Goal: Find specific page/section: Find specific page/section

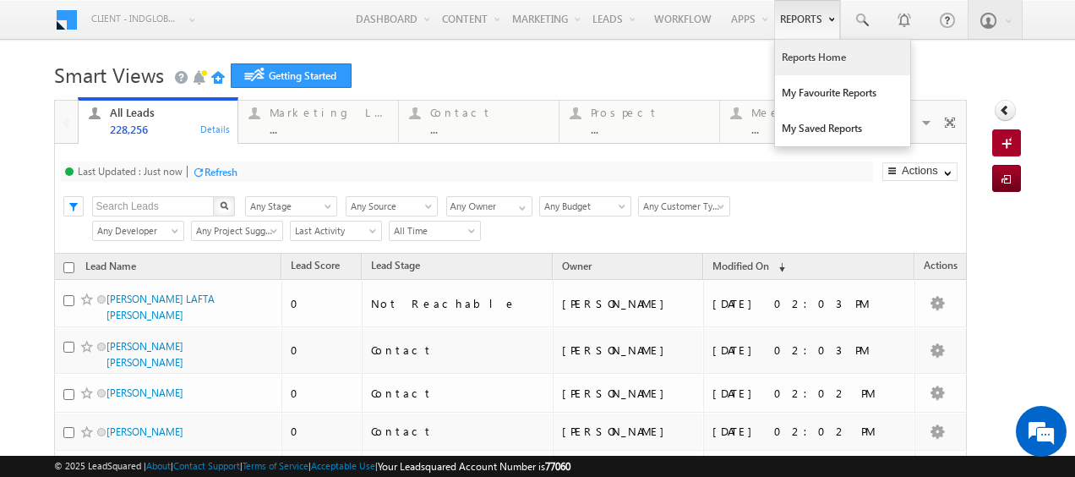
click at [808, 48] on link "Reports Home" at bounding box center [842, 58] width 135 height 36
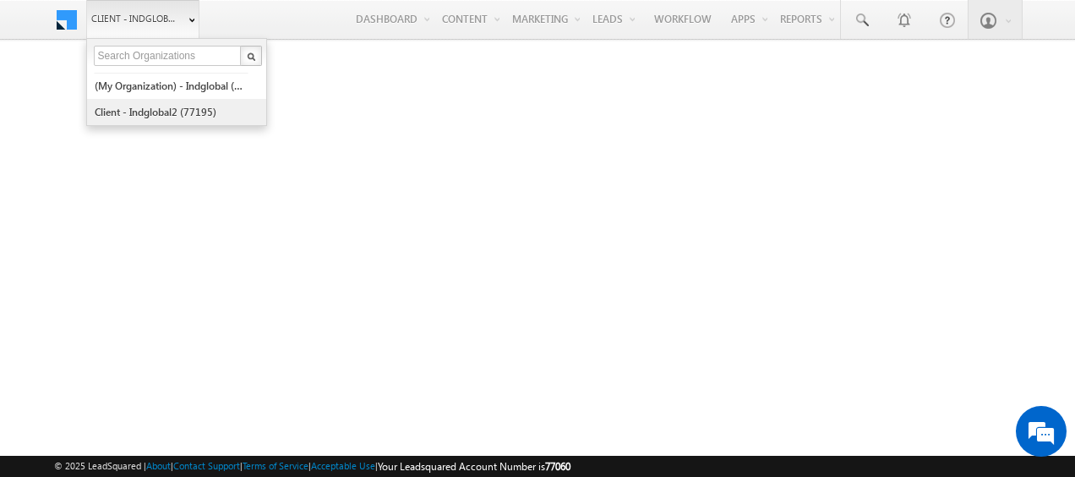
click at [172, 101] on link "Client - indglobal2 (77195)" at bounding box center [171, 112] width 155 height 26
